Goal: Information Seeking & Learning: Learn about a topic

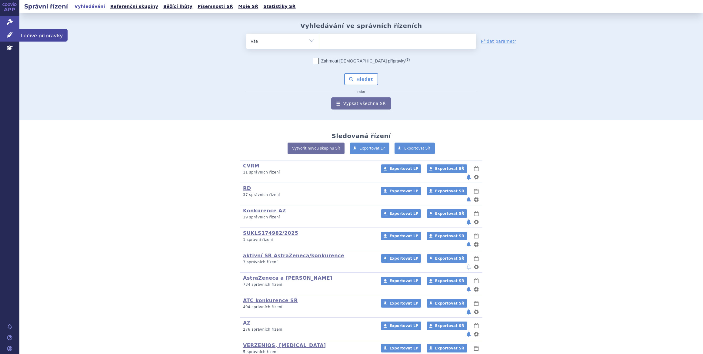
click at [4, 37] on link "Léčivé přípravky" at bounding box center [9, 35] width 19 height 13
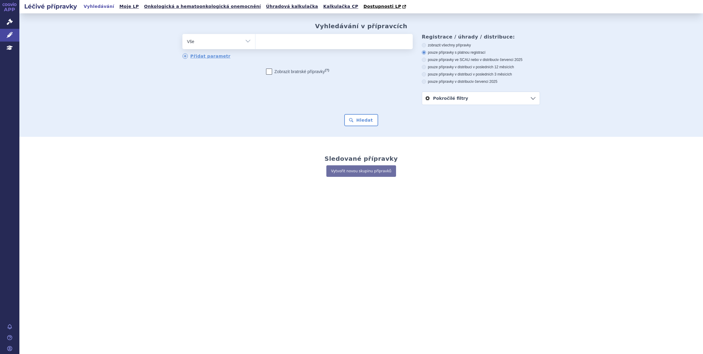
click at [286, 43] on ul at bounding box center [333, 40] width 157 height 13
click at [255, 43] on select at bounding box center [255, 41] width 0 height 15
click at [286, 43] on ul at bounding box center [333, 40] width 157 height 13
click at [255, 43] on select at bounding box center [255, 41] width 0 height 15
click at [311, 43] on ul at bounding box center [333, 40] width 157 height 13
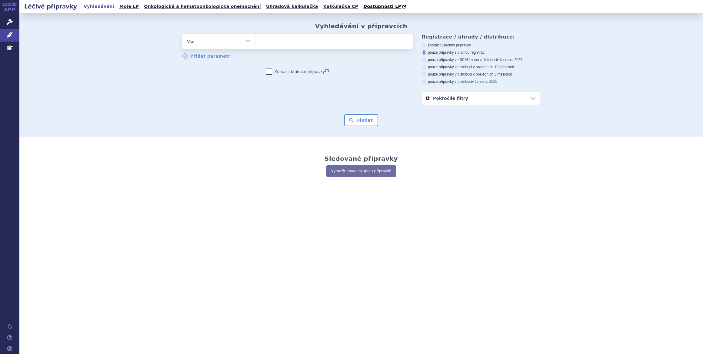
click at [255, 43] on select at bounding box center [255, 41] width 0 height 15
click at [8, 20] on icon at bounding box center [10, 22] width 6 height 6
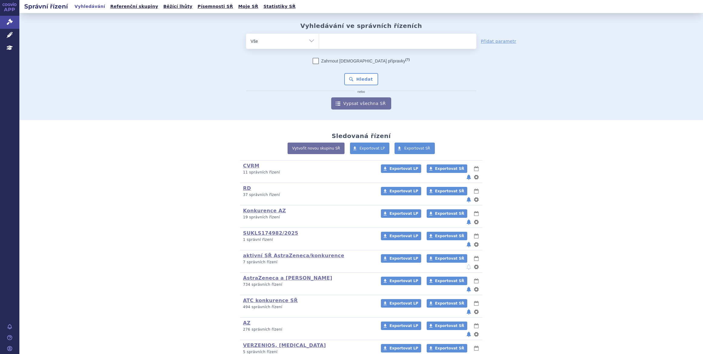
click at [339, 41] on ul at bounding box center [397, 40] width 157 height 13
click at [319, 41] on select at bounding box center [319, 40] width 0 height 15
type input "pem"
type input "pemb"
type input "pembr"
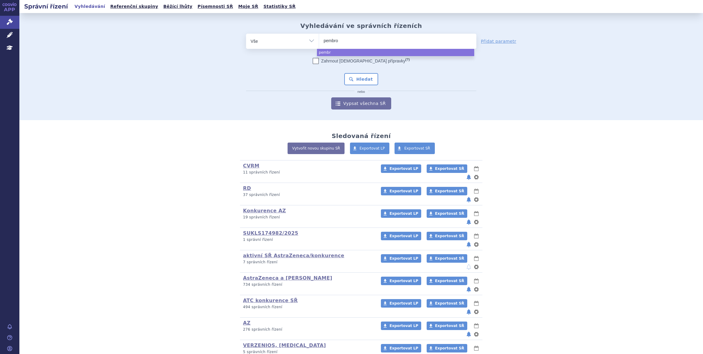
type input "pembrol"
type input "pembroliz"
type input "pembrolizum"
type input "[MEDICAL_DATA]"
select select "[MEDICAL_DATA]"
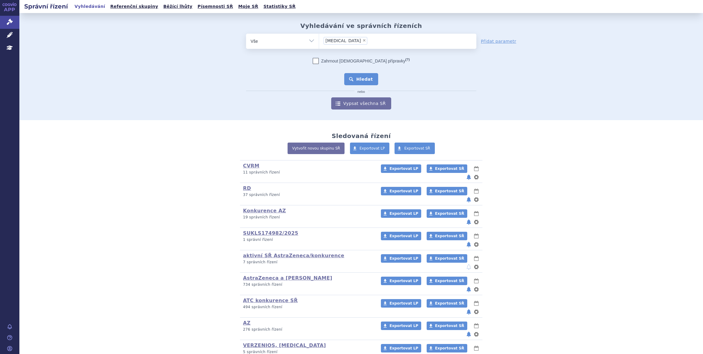
click at [350, 81] on button "Hledat" at bounding box center [361, 79] width 34 height 12
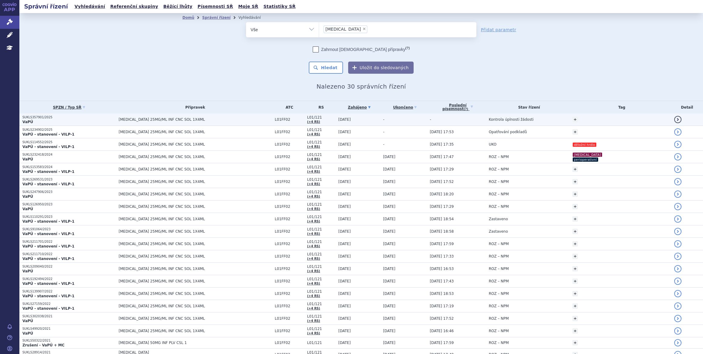
click at [377, 121] on td "[DATE]" at bounding box center [357, 119] width 45 height 12
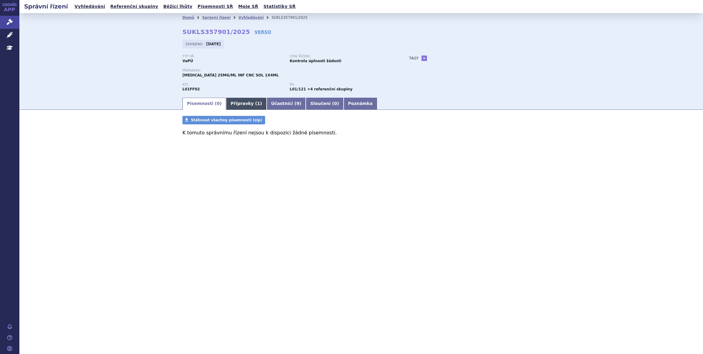
click at [239, 106] on link "Přípravky ( 1 )" at bounding box center [246, 104] width 40 height 12
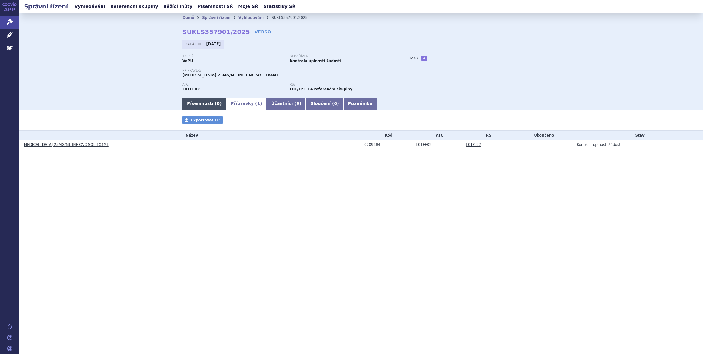
click at [208, 106] on link "Písemnosti ( 0 )" at bounding box center [204, 104] width 44 height 12
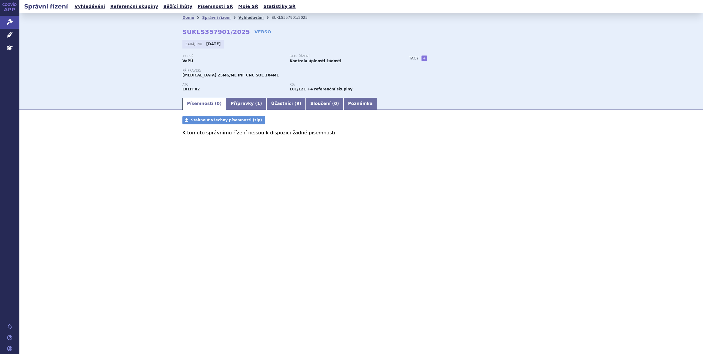
click at [245, 18] on link "Vyhledávání" at bounding box center [250, 17] width 25 height 4
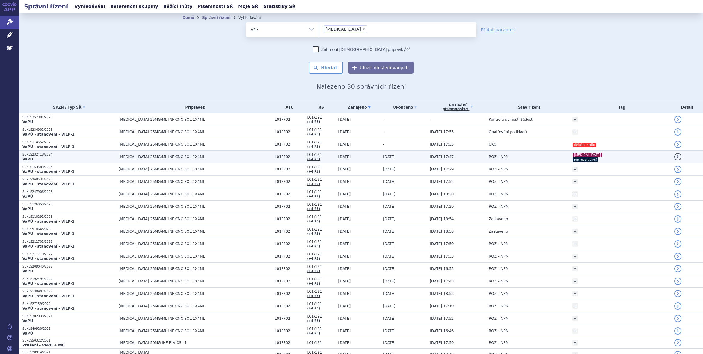
click at [531, 158] on td "ROZ – NPM" at bounding box center [528, 157] width 84 height 12
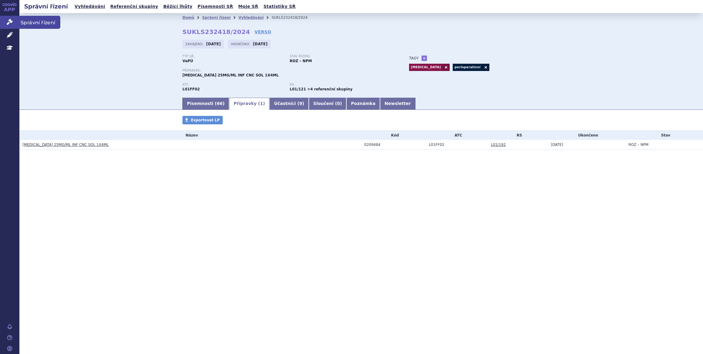
click at [9, 23] on icon at bounding box center [10, 22] width 6 height 6
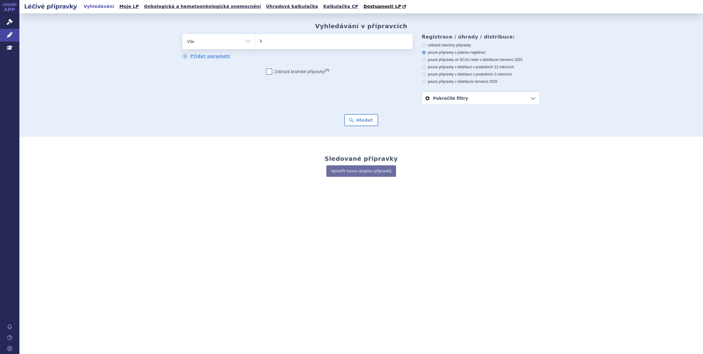
type input "ke"
type input "key"
type input "keytru"
type input "[MEDICAL_DATA]"
select select "keytruda"
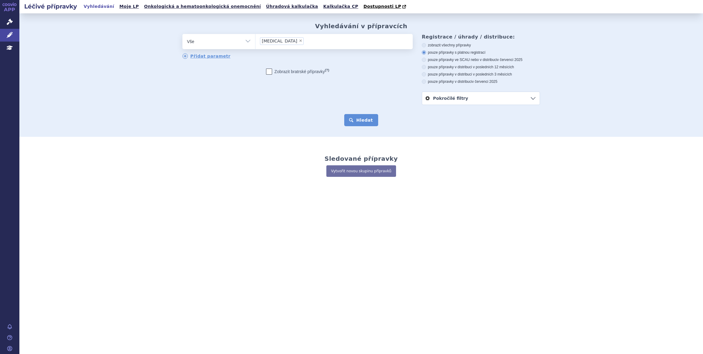
click at [372, 114] on button "Hledat" at bounding box center [361, 120] width 34 height 12
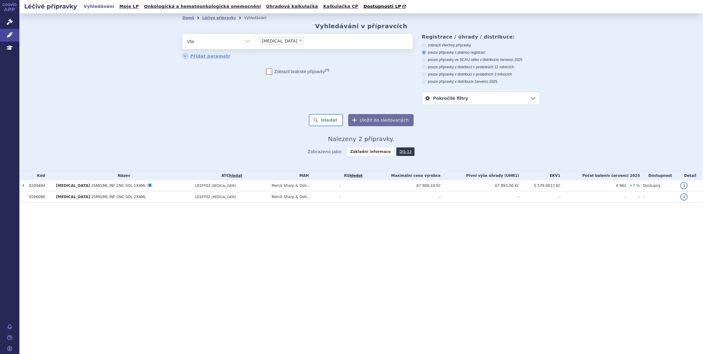
drag, startPoint x: 421, startPoint y: 222, endPoint x: 413, endPoint y: 218, distance: 9.4
click at [421, 222] on section "Domů Léčivé přípravky Vyhledávání Vyhledávání v přípravcích odstranit Vše Přípr…" at bounding box center [361, 119] width 684 height 213
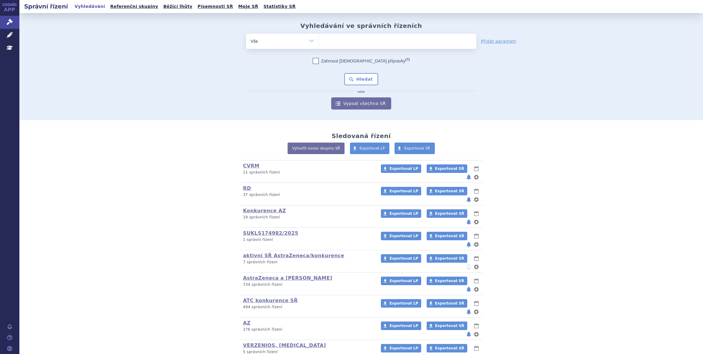
click at [343, 45] on ul at bounding box center [397, 40] width 157 height 13
click at [319, 45] on select at bounding box center [319, 40] width 0 height 15
type input "pem"
type input "pemrb"
type input "pemrbol"
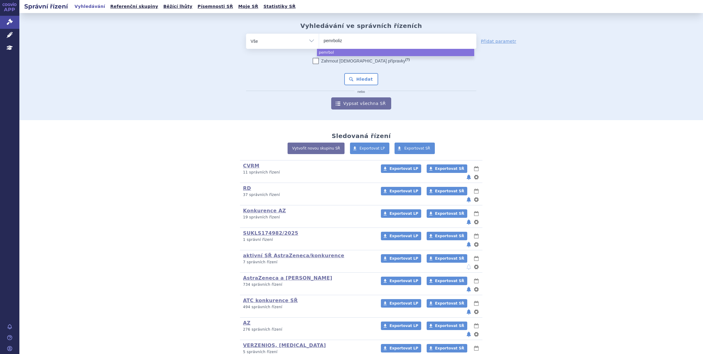
type input "pemrbolizu"
type input "pemrbolizum"
type input "pemrbolizumab"
select select "pemrbolizumab"
click at [360, 40] on span "×" at bounding box center [362, 40] width 4 height 4
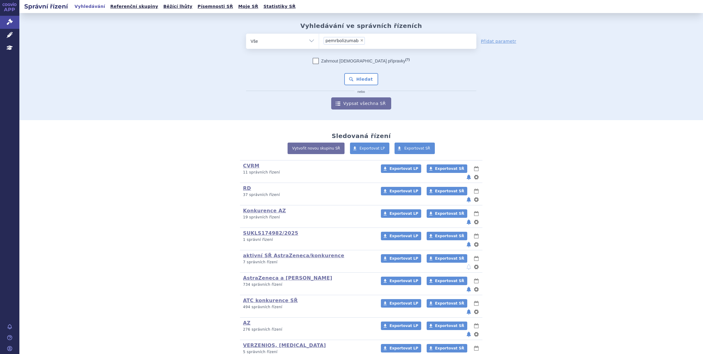
click at [319, 40] on select "pemrbolizumab" at bounding box center [319, 40] width 0 height 15
select select
type input "pe"
type input "pem"
type input "pembr"
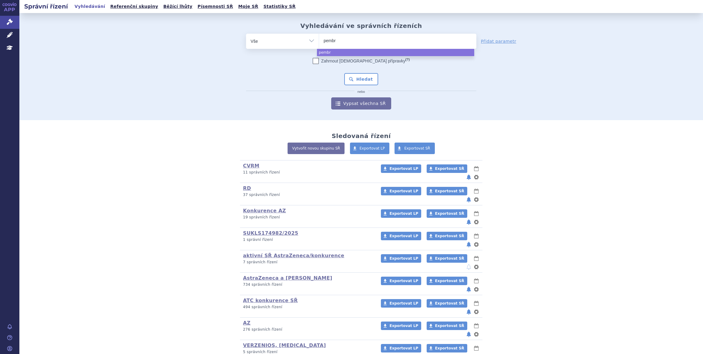
type input "pembro"
type input "pembroli"
type input "pembrolizu"
type input "pembrolizum"
type input "pembrolizumab"
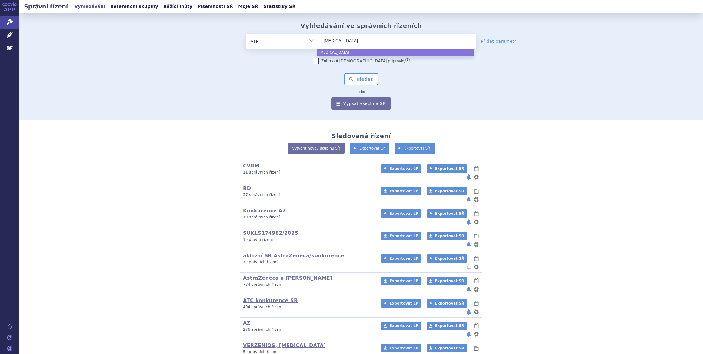
select select "[MEDICAL_DATA]"
click at [360, 77] on button "Hledat" at bounding box center [361, 79] width 34 height 12
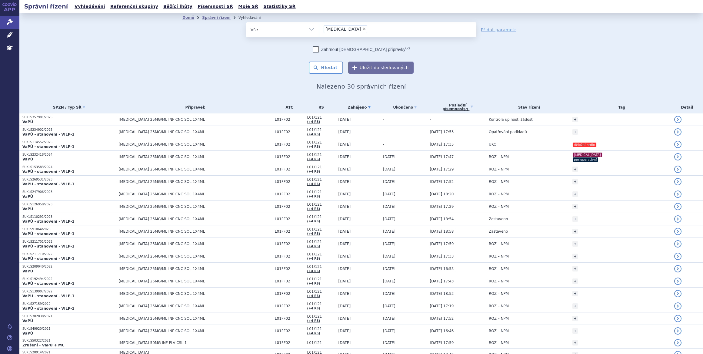
click at [223, 118] on span "[MEDICAL_DATA] 25MG/ML INF CNC SOL 1X4ML" at bounding box center [194, 119] width 151 height 4
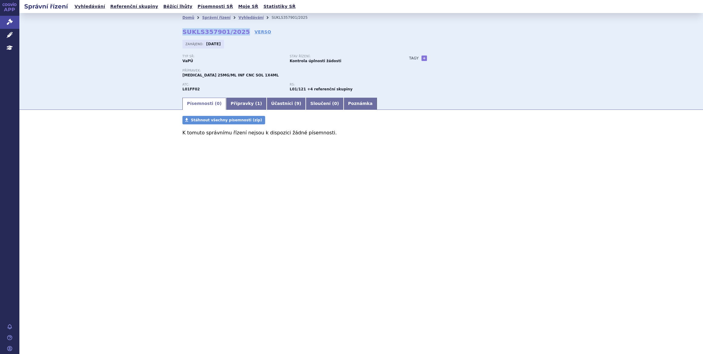
drag, startPoint x: 182, startPoint y: 31, endPoint x: 238, endPoint y: 31, distance: 56.1
click at [238, 31] on div "Domů Správní řízení Vyhledávání SUKLS357901/2025 SUKLS357901/2025 VERSO [GEOGRA…" at bounding box center [361, 59] width 382 height 75
copy strong "SUKLS357901/2025"
click at [8, 23] on icon at bounding box center [10, 22] width 6 height 6
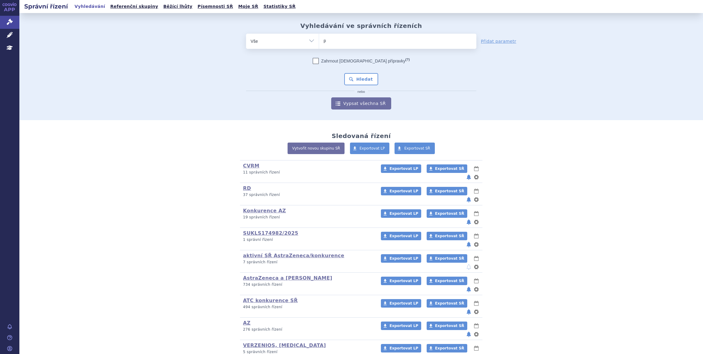
type input "pe"
type input "pemr"
type input "pemrob"
type input "pemro"
type input "pemr"
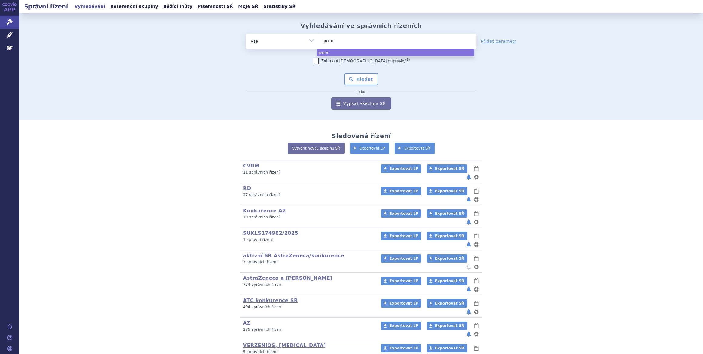
type input "pem"
type input "pemb"
type input "pembrol"
type input "pembroliz"
type input "pembrolizum"
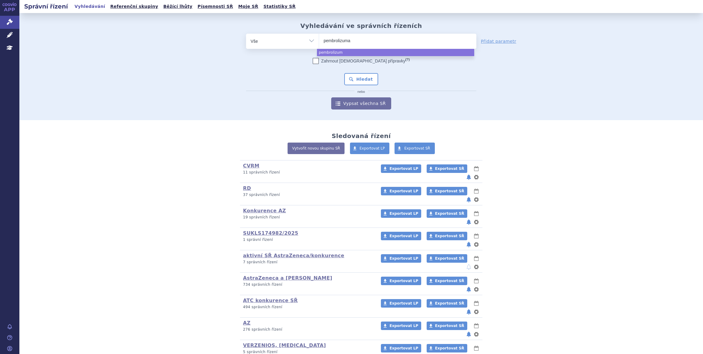
type input "[MEDICAL_DATA]"
select select "[MEDICAL_DATA]"
click at [365, 75] on button "Hledat" at bounding box center [361, 79] width 34 height 12
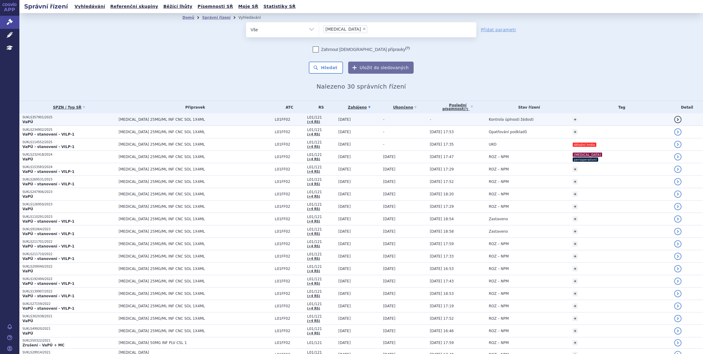
click at [393, 119] on td "-" at bounding box center [403, 119] width 47 height 12
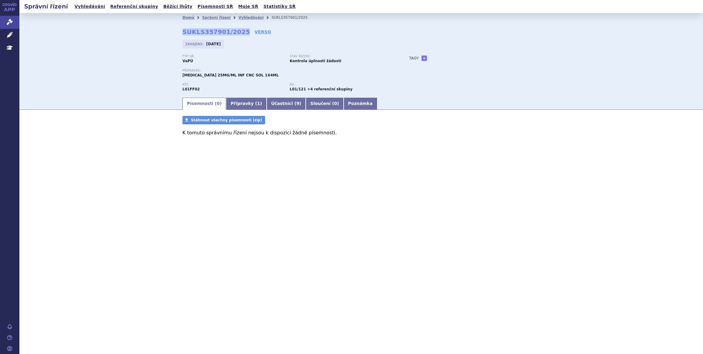
drag, startPoint x: 181, startPoint y: 33, endPoint x: 239, endPoint y: 32, distance: 57.6
click at [239, 32] on div "Domů Správní řízení Vyhledávání SUKLS357901/2025 SUKLS357901/2025 VERSO Zahájen…" at bounding box center [361, 59] width 382 height 75
copy strong "SUKLS357901/2025"
drag, startPoint x: 487, startPoint y: 255, endPoint x: 492, endPoint y: 254, distance: 5.2
click at [487, 255] on div "Správní řízení Vyhledávání Referenční skupiny Běžící lhůty Písemnosti SŘ Moje S…" at bounding box center [361, 177] width 684 height 354
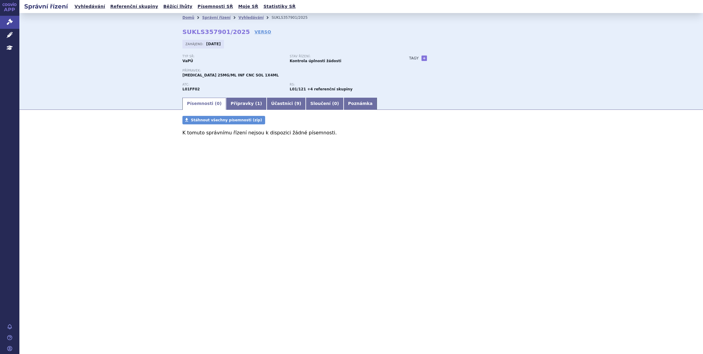
drag, startPoint x: 62, startPoint y: 128, endPoint x: 32, endPoint y: 62, distance: 72.3
click at [62, 128] on div "Písemnosti Stáhnout všechny písemnosti (zip) K tomuto správnímu řízení nejsou k…" at bounding box center [361, 135] width 684 height 38
click at [12, 36] on icon at bounding box center [10, 35] width 6 height 6
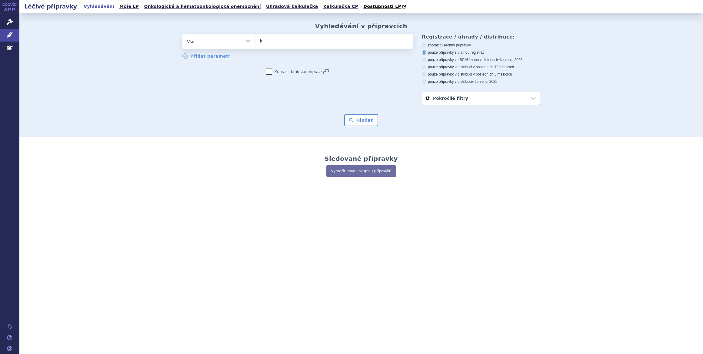
type input "ke"
type input "key"
type input "keytr"
type input "keytrud"
type input "[MEDICAL_DATA]"
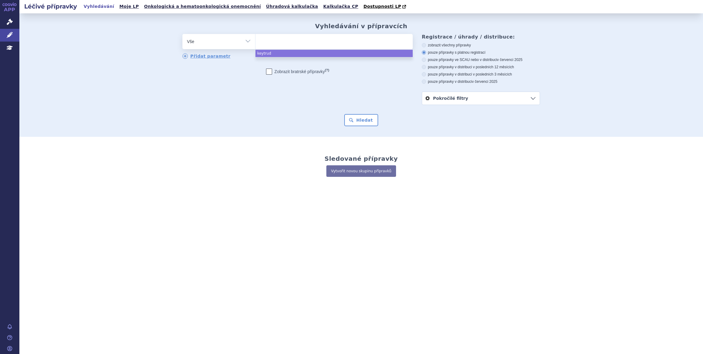
select select "[MEDICAL_DATA]"
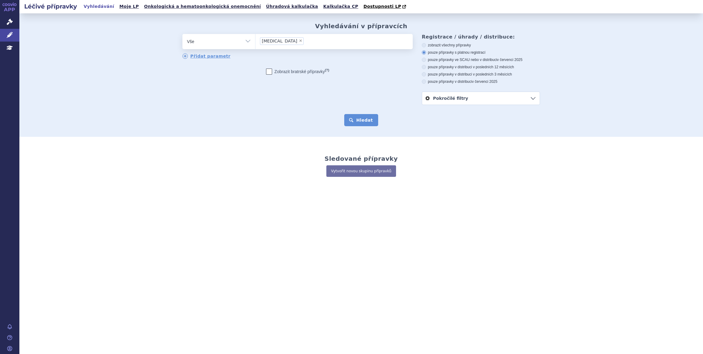
click at [368, 120] on button "Hledat" at bounding box center [361, 120] width 34 height 12
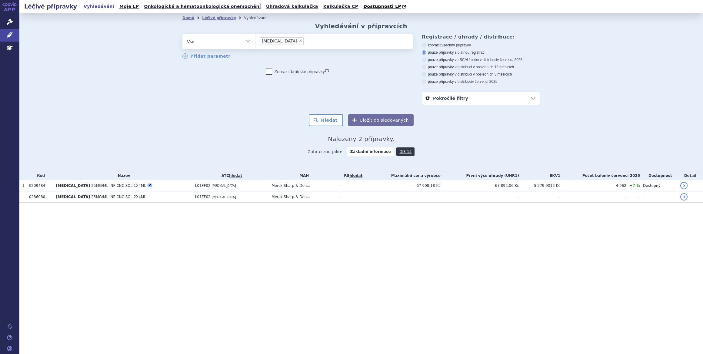
click at [333, 183] on td "Merck Sharp & Doh..." at bounding box center [302, 185] width 68 height 11
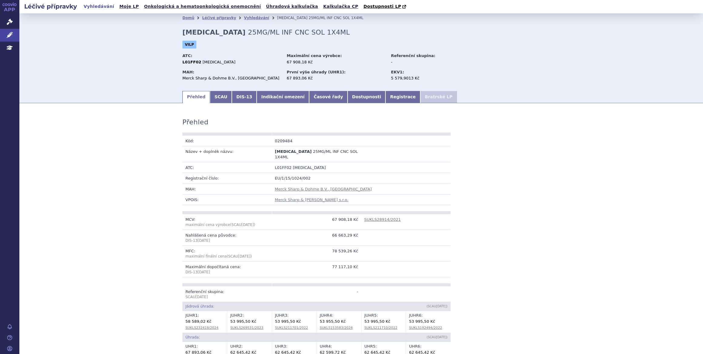
click at [266, 94] on link "Indikační omezení" at bounding box center [283, 97] width 52 height 12
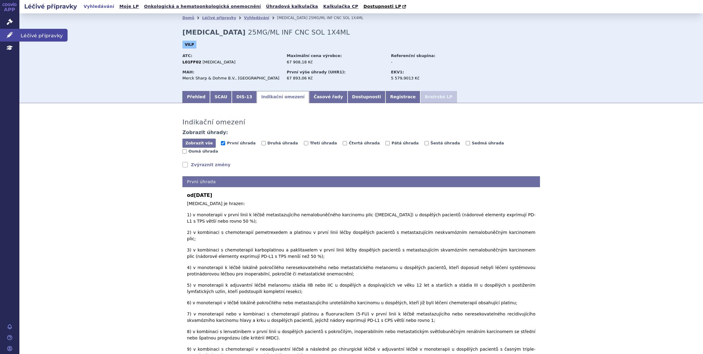
click at [7, 39] on link "Léčivé přípravky" at bounding box center [9, 35] width 19 height 13
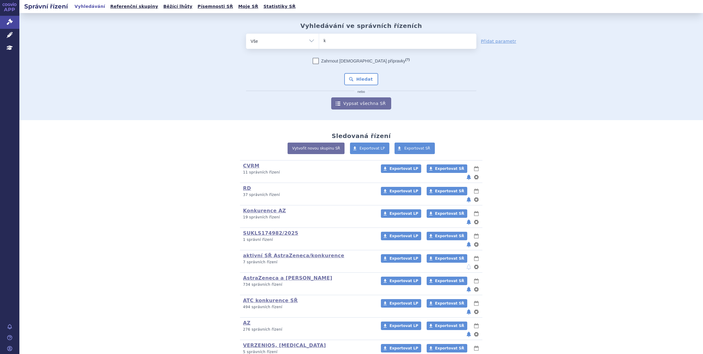
type input "ke"
type input "keyt"
type input "keytru"
type input "[MEDICAL_DATA]"
click at [344, 73] on button "Hledat" at bounding box center [361, 79] width 34 height 12
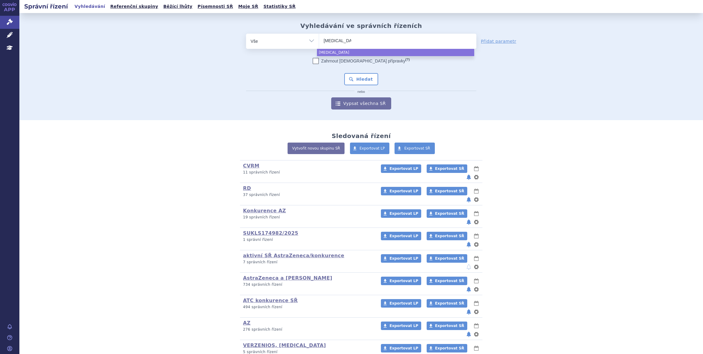
select select "[MEDICAL_DATA]"
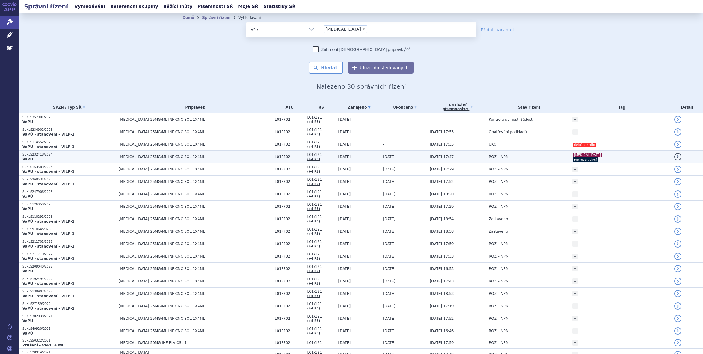
click at [550, 154] on td "ROZ – NPM" at bounding box center [528, 157] width 84 height 12
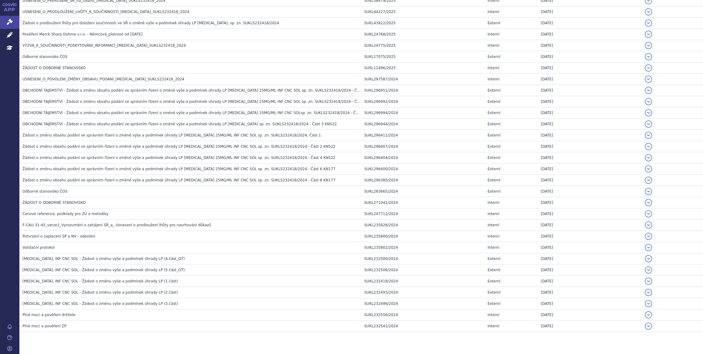
scroll to position [560, 0]
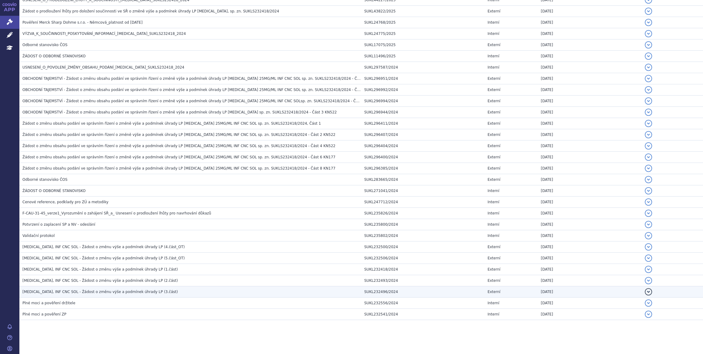
click at [162, 290] on h3 "KEYTRUDA, INF CNC SOL - Žádost o změnu výše a podmínek úhrady LP (3.část)" at bounding box center [191, 291] width 339 height 6
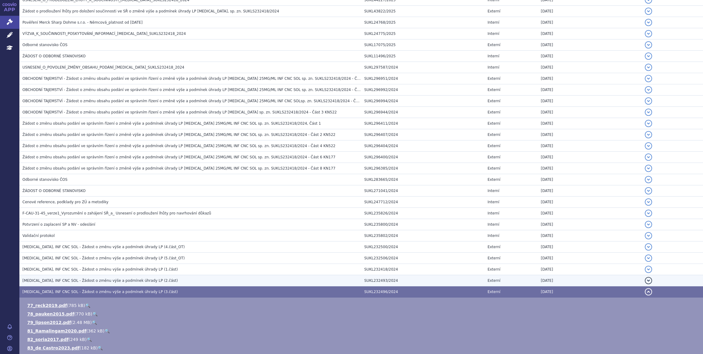
click at [162, 277] on h3 "KEYTRUDA, INF CNC SOL - Žádost o změnu výše a podmínek úhrady LP (2.část)" at bounding box center [191, 280] width 339 height 6
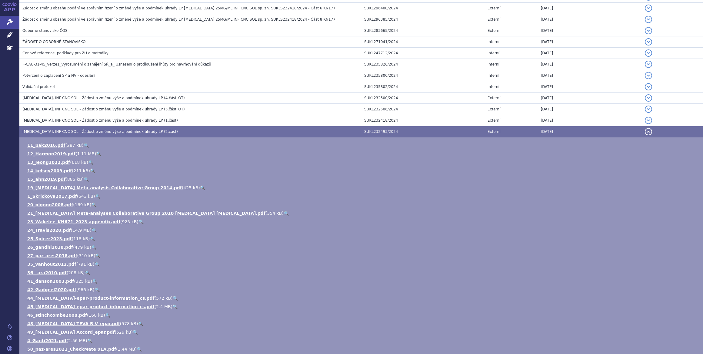
scroll to position [753, 0]
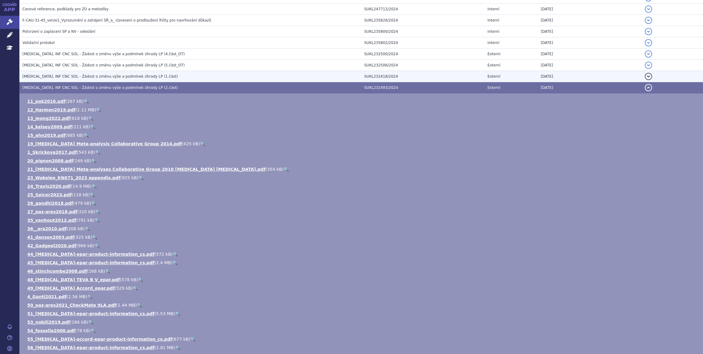
click at [151, 74] on h3 "KEYTRUDA, INF CNC SOL - Žádost o změnu výše a podmínek úhrady LP (1.část)" at bounding box center [191, 76] width 339 height 6
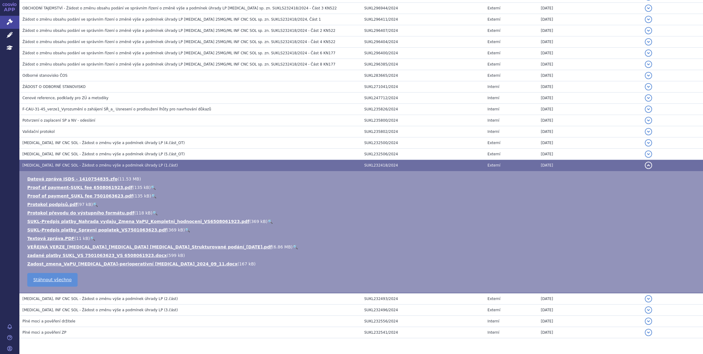
scroll to position [654, 0]
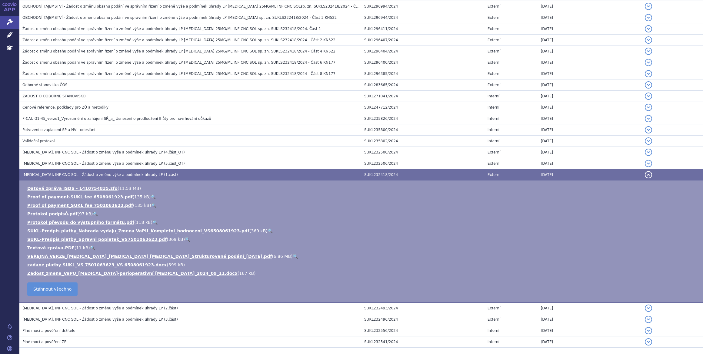
click at [293, 254] on link "🔍" at bounding box center [295, 256] width 5 height 5
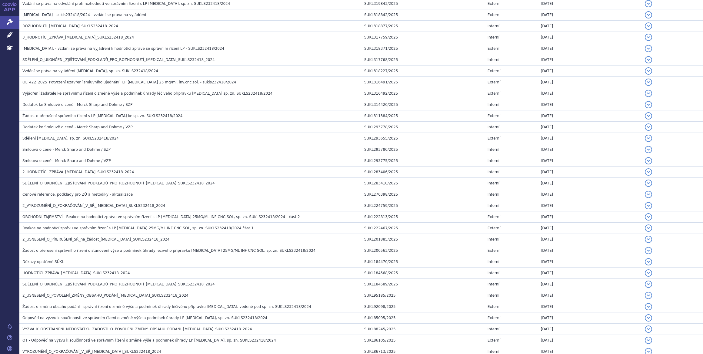
scroll to position [0, 0]
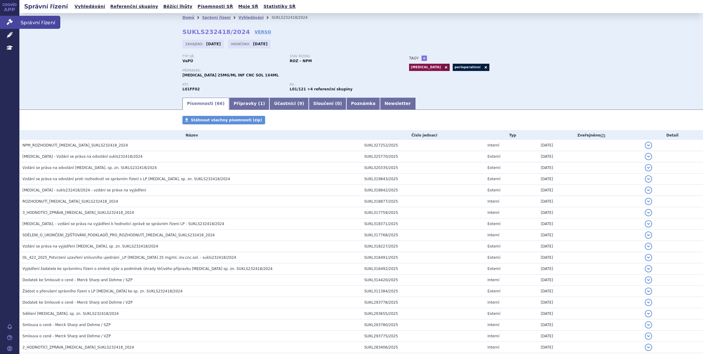
click at [14, 23] on link "Správní řízení" at bounding box center [9, 22] width 19 height 13
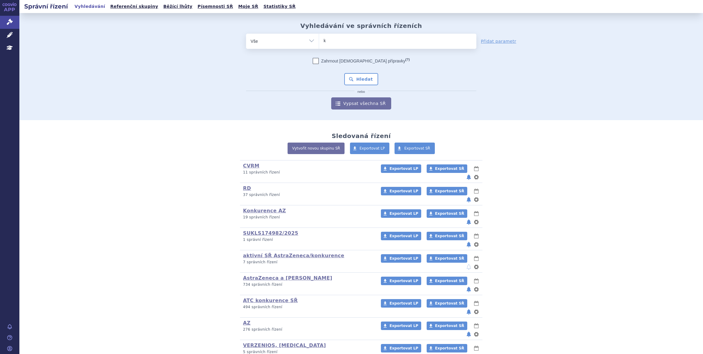
type input "ke"
type input "key"
type input "keytru"
type input "[MEDICAL_DATA]"
select select "[MEDICAL_DATA]"
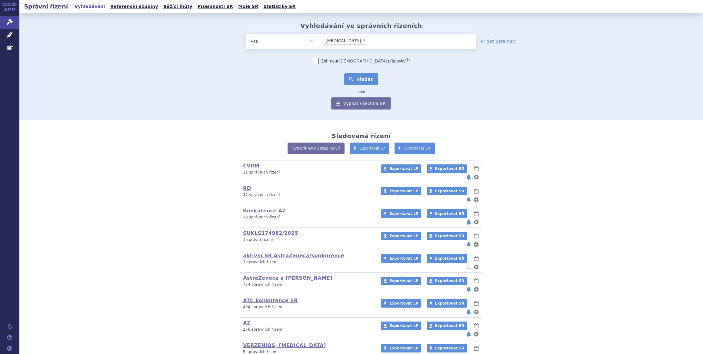
click at [352, 74] on button "Hledat" at bounding box center [361, 79] width 34 height 12
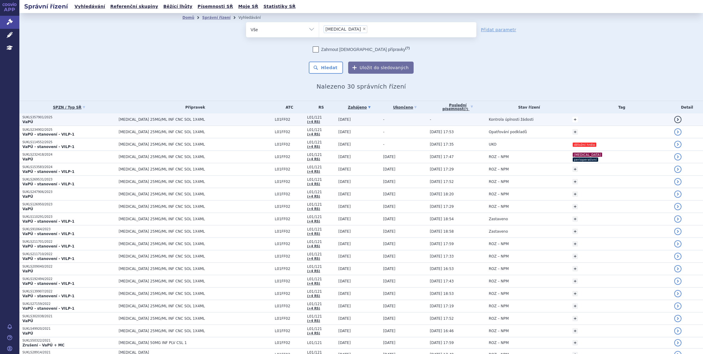
click at [578, 119] on link "+" at bounding box center [574, 119] width 5 height 5
click at [549, 118] on span at bounding box center [528, 120] width 44 height 8
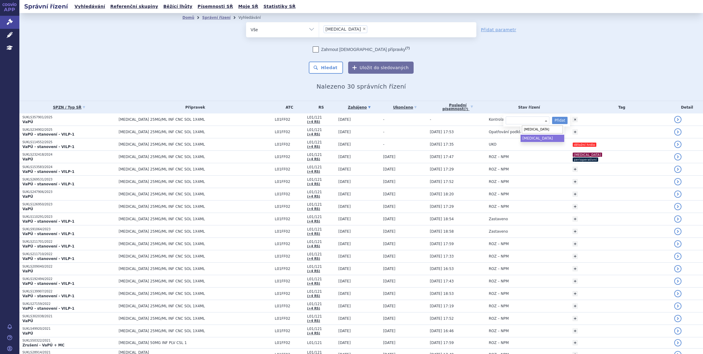
type input "NSCLC"
select select "NSCLC"
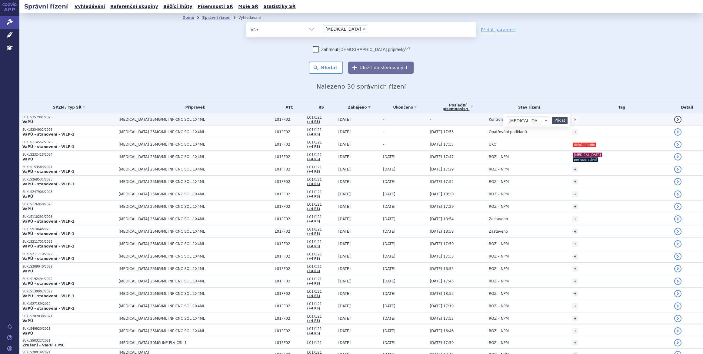
click at [568, 120] on button "Přidat" at bounding box center [559, 120] width 15 height 7
select select
click at [547, 119] on span at bounding box center [528, 120] width 44 height 8
type input "melanom"
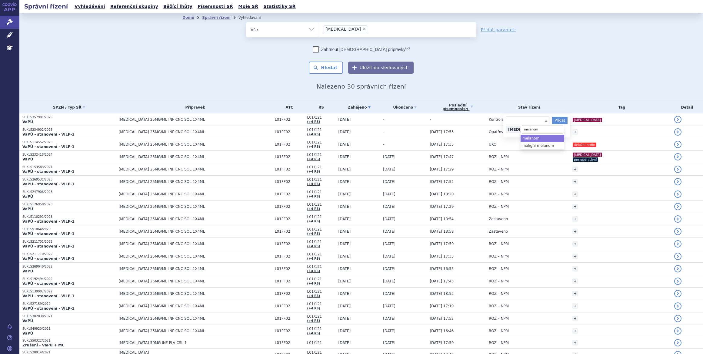
select select "melanom"
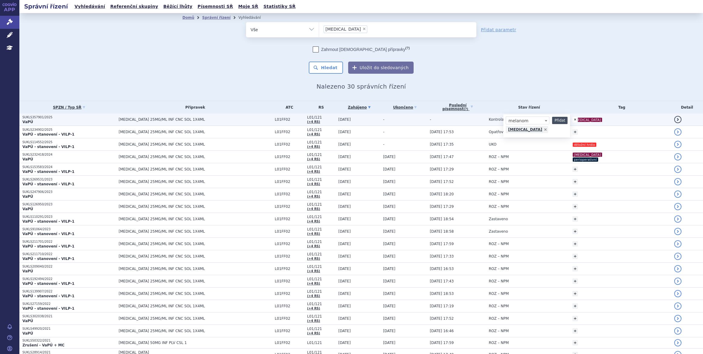
click at [568, 119] on button "Přidat" at bounding box center [559, 120] width 15 height 7
select select
click at [549, 118] on span at bounding box center [528, 120] width 44 height 8
type input "RCC"
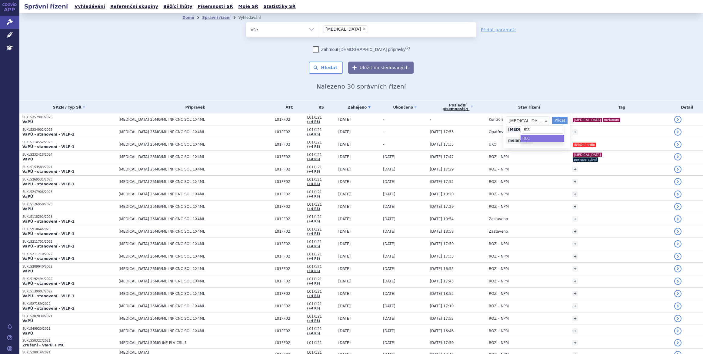
select select "RCC"
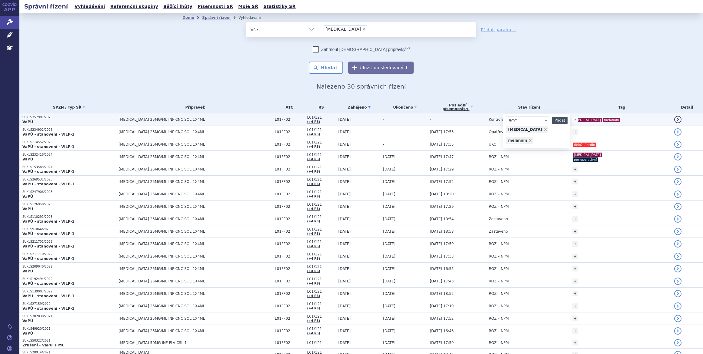
click at [568, 120] on button "Přidat" at bounding box center [559, 120] width 15 height 7
select select
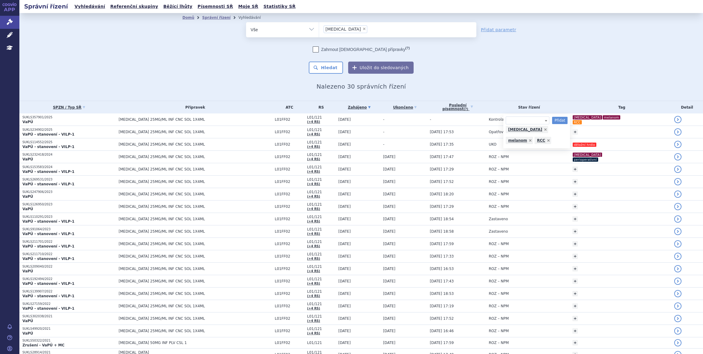
click at [610, 77] on div "Domů Správní řízení Vyhledávání Vyhledávání ve správních řízeních odstranit Vše…" at bounding box center [361, 57] width 684 height 88
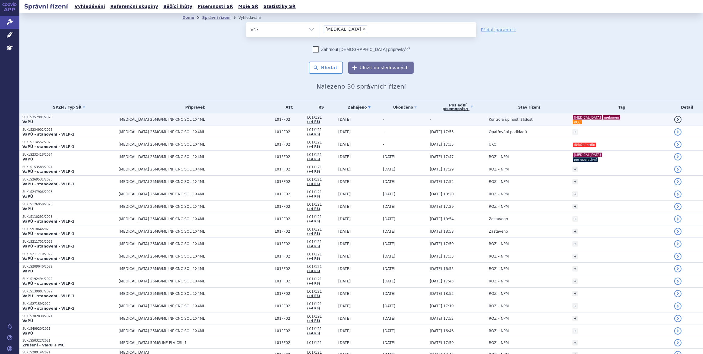
click at [370, 118] on td "[DATE]" at bounding box center [357, 119] width 45 height 12
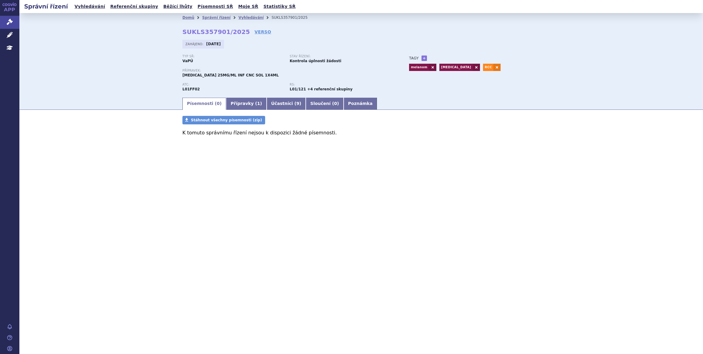
drag, startPoint x: 424, startPoint y: 235, endPoint x: 419, endPoint y: 235, distance: 5.2
click at [424, 235] on div "Správní řízení Vyhledávání Referenční skupiny Běžící lhůty Písemnosti SŘ Moje S…" at bounding box center [361, 177] width 684 height 354
click at [236, 8] on link "Moje SŘ" at bounding box center [248, 6] width 24 height 8
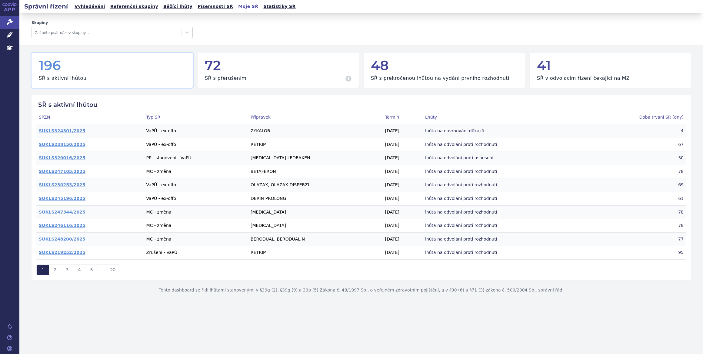
click at [236, 8] on link "Moje SŘ" at bounding box center [248, 6] width 24 height 8
click at [63, 4] on h2 "Správní řízení" at bounding box center [45, 6] width 53 height 8
click at [84, 6] on link "Vyhledávání" at bounding box center [90, 6] width 34 height 8
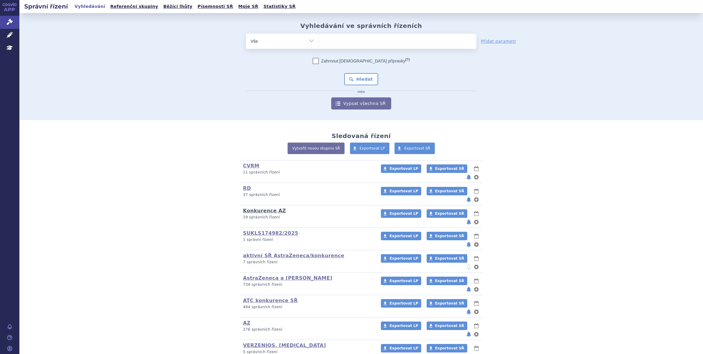
click at [270, 208] on link "Konkurence AZ" at bounding box center [264, 211] width 43 height 6
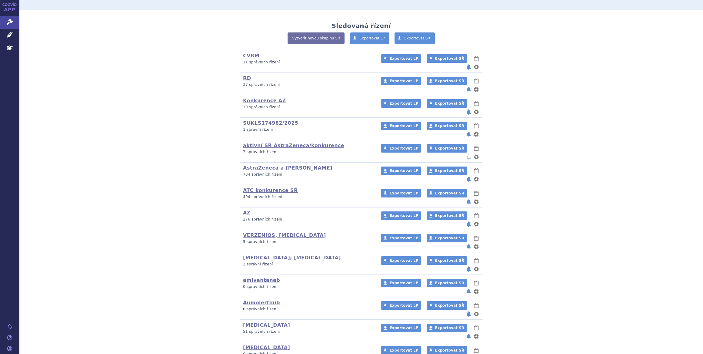
scroll to position [220, 0]
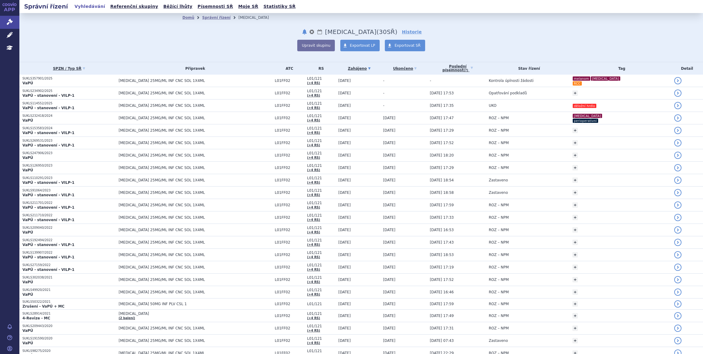
click at [308, 32] on button "notifikace" at bounding box center [304, 31] width 6 height 7
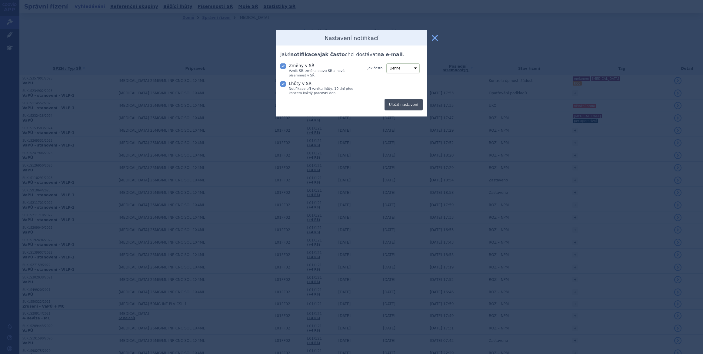
click at [408, 102] on button "Uložit nastavení" at bounding box center [403, 105] width 38 height 12
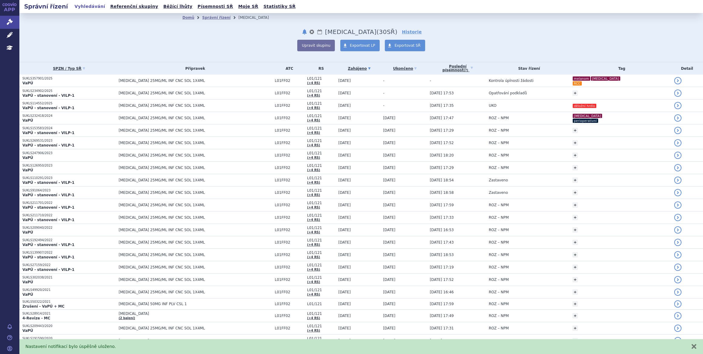
click at [448, 40] on div "Upravit skupinu Exportovat LP Exportovat SŘ" at bounding box center [361, 46] width 358 height 12
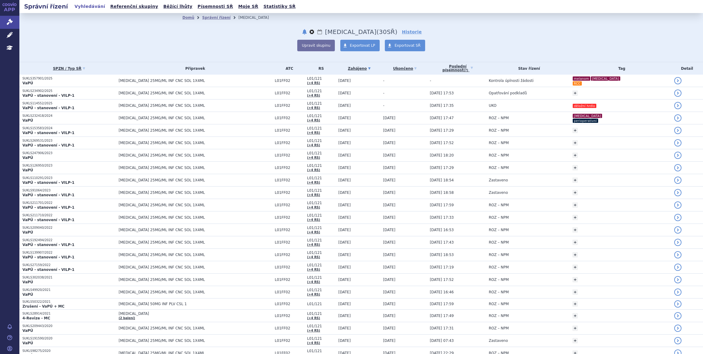
click at [315, 32] on button "nastavení" at bounding box center [312, 31] width 6 height 7
click at [323, 32] on link "Lhůty" at bounding box center [320, 31] width 6 height 7
